Goal: Task Accomplishment & Management: Manage account settings

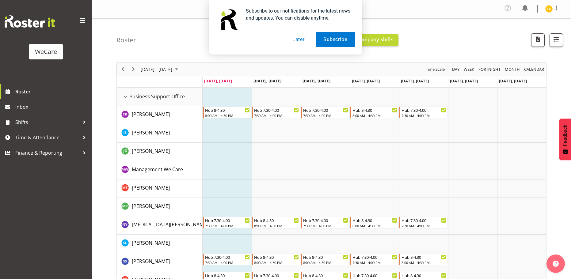
click at [298, 40] on button "Later" at bounding box center [299, 39] width 28 height 15
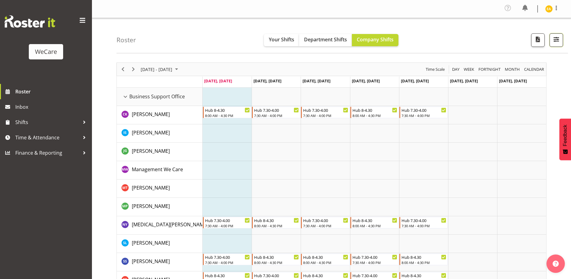
click at [556, 44] on span "button" at bounding box center [556, 41] width 2 height 7
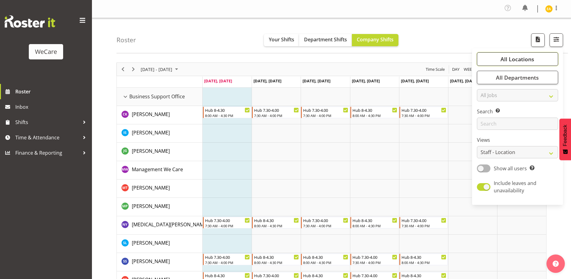
click at [538, 59] on button "All Locations" at bounding box center [517, 58] width 81 height 13
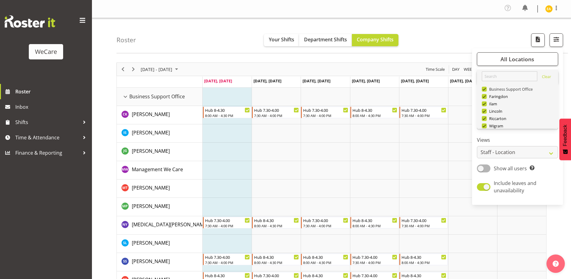
click at [485, 88] on span at bounding box center [484, 89] width 5 height 5
click at [485, 88] on input "Business Support Office" at bounding box center [484, 89] width 4 height 4
checkbox input "false"
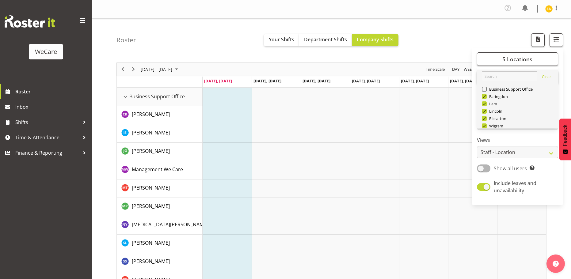
click at [485, 104] on span at bounding box center [484, 103] width 5 height 5
click at [485, 104] on input "Ilam" at bounding box center [484, 104] width 4 height 4
checkbox input "false"
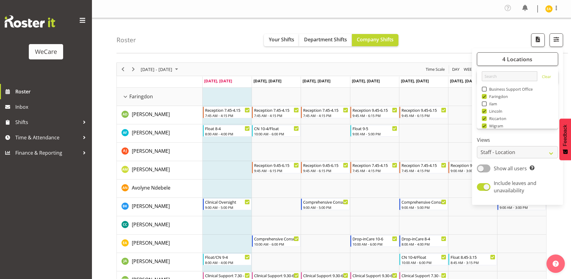
click at [485, 118] on span at bounding box center [484, 118] width 5 height 5
click at [485, 118] on input "Riccarton" at bounding box center [484, 119] width 4 height 4
checkbox input "false"
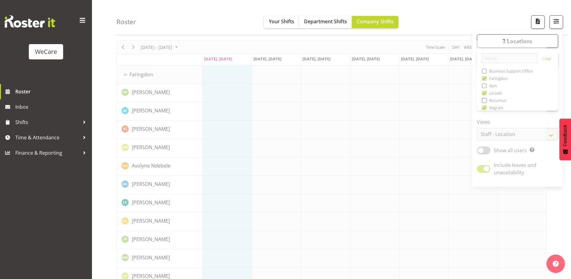
scroll to position [31, 0]
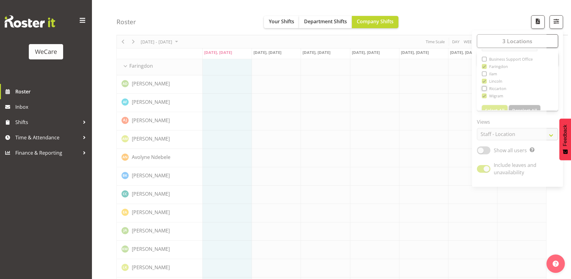
scroll to position [22, 0]
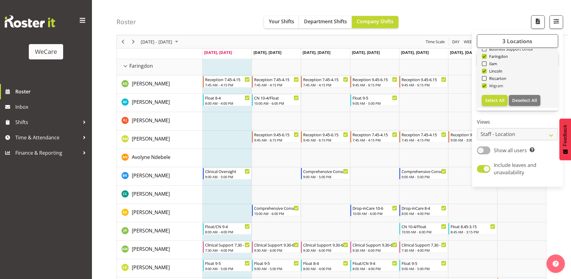
click at [485, 85] on span at bounding box center [484, 85] width 5 height 5
click at [485, 85] on input "Wigram" at bounding box center [484, 86] width 4 height 4
checkbox input "false"
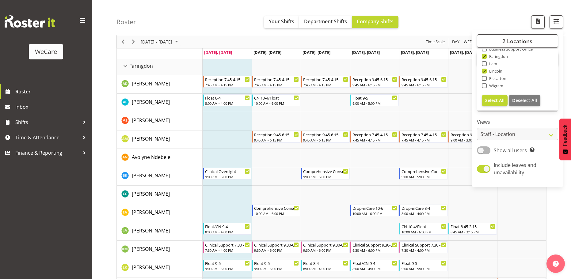
click at [450, 21] on div "Roster Your Shifts Department Shifts Company Shifts 2 Locations Clear Business …" at bounding box center [341, 17] width 451 height 35
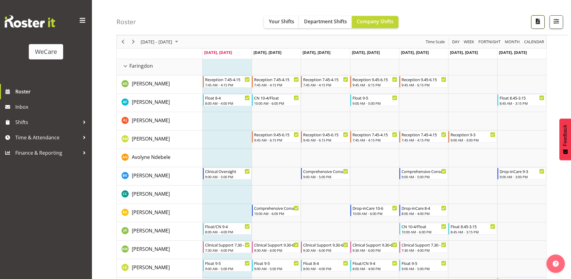
click at [536, 21] on span "button" at bounding box center [538, 21] width 8 height 8
click at [557, 24] on span "button" at bounding box center [556, 21] width 8 height 8
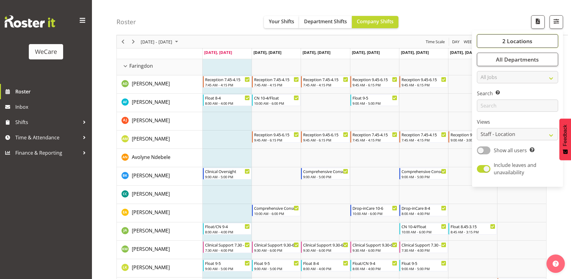
click at [525, 42] on span "2 Locations" at bounding box center [517, 40] width 30 height 7
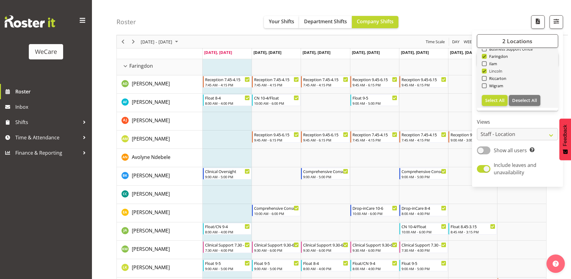
click at [487, 71] on span "Lincoln" at bounding box center [495, 71] width 16 height 5
click at [486, 71] on input "Lincoln" at bounding box center [484, 71] width 4 height 4
checkbox input "false"
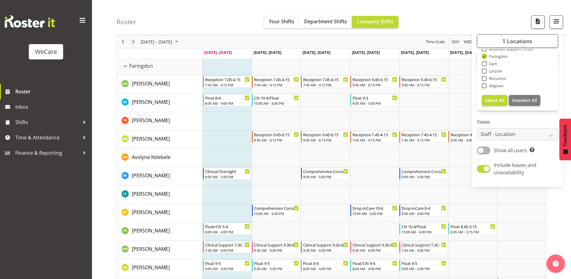
click at [429, 14] on div "Roster Your Shifts Department Shifts Company Shifts 1 Locations Clear Business …" at bounding box center [341, 17] width 451 height 35
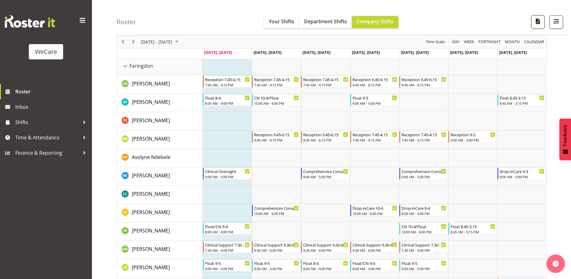
click at [537, 22] on span "button" at bounding box center [538, 21] width 8 height 8
click at [553, 21] on span "button" at bounding box center [556, 21] width 8 height 8
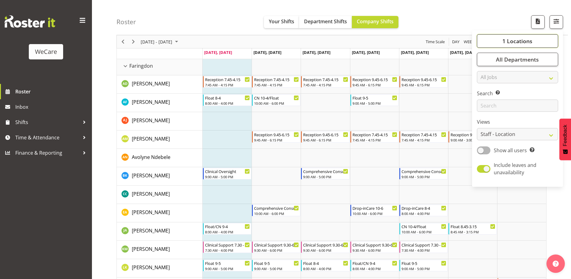
click at [527, 44] on span "1 Locations" at bounding box center [517, 40] width 30 height 7
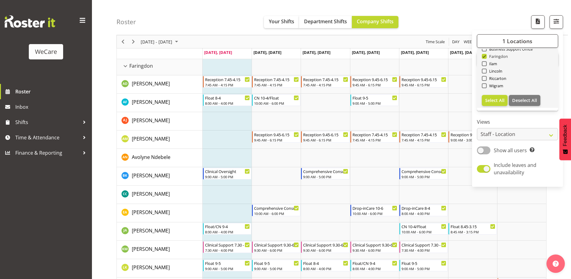
click at [484, 57] on span at bounding box center [484, 56] width 5 height 5
click at [484, 57] on input "Faringdon" at bounding box center [484, 57] width 4 height 4
checkbox input "false"
click at [483, 72] on span at bounding box center [484, 71] width 5 height 5
click at [483, 72] on input "Lincoln" at bounding box center [484, 71] width 4 height 4
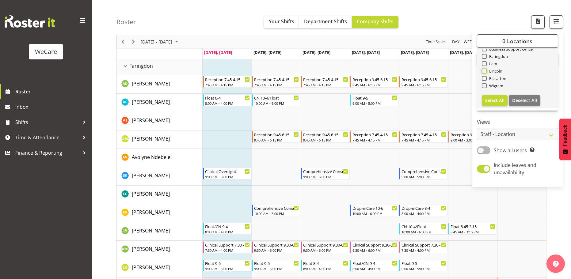
checkbox input "true"
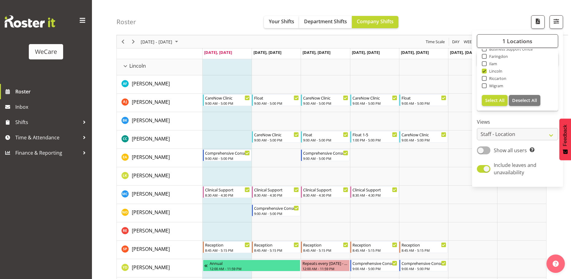
click at [500, 13] on div "Roster Your Shifts Department Shifts Company Shifts 1 Locations Clear Business …" at bounding box center [341, 17] width 451 height 35
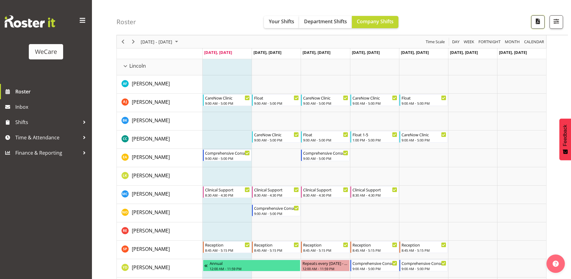
click at [537, 23] on span "button" at bounding box center [538, 21] width 8 height 8
